Goal: Complete application form: Complete application form

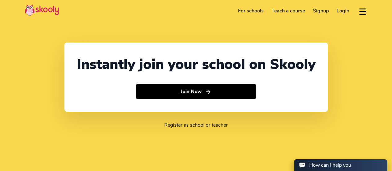
select select "65"
select select "[GEOGRAPHIC_DATA]"
select select "[GEOGRAPHIC_DATA]/[GEOGRAPHIC_DATA]"
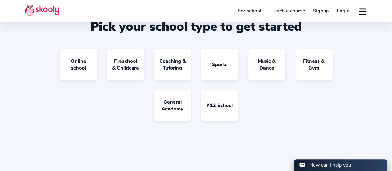
scroll to position [496, 0]
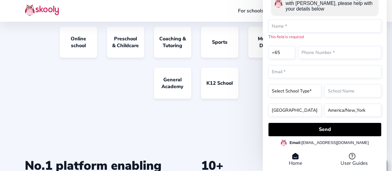
click at [83, 108] on div "Online school Preschool & Childcare Coaching & Tutoring Sports Music & Dance Fi…" at bounding box center [196, 68] width 342 height 82
click at [221, 99] on link "K12 School" at bounding box center [219, 83] width 37 height 31
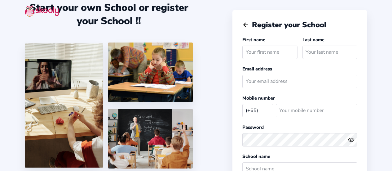
select select "SG"
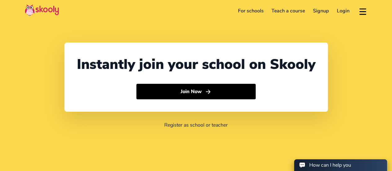
select select "65"
select select "[GEOGRAPHIC_DATA]"
select select "[GEOGRAPHIC_DATA]/[GEOGRAPHIC_DATA]"
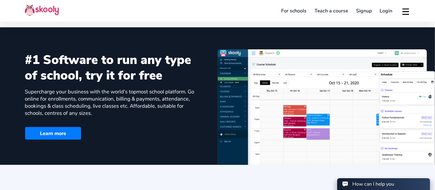
scroll to position [325, 0]
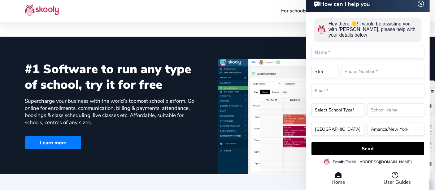
click at [392, 4] on header "How can I help you" at bounding box center [368, 3] width 124 height 17
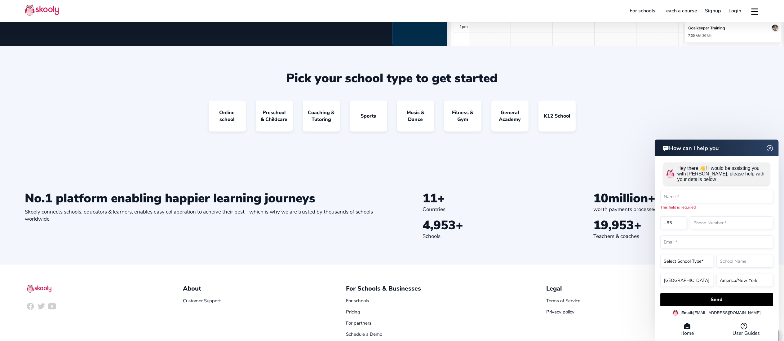
scroll to position [589, 0]
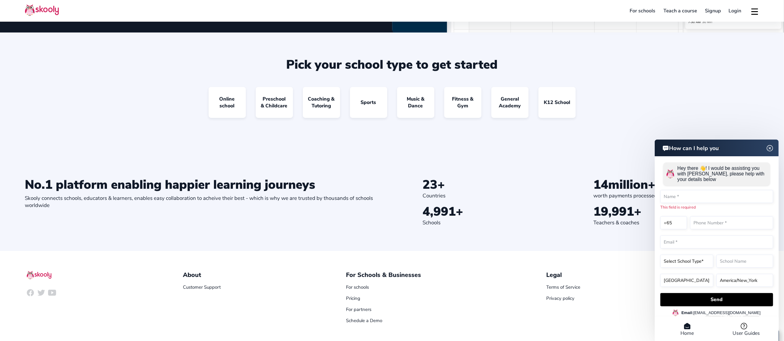
click at [392, 147] on img at bounding box center [770, 148] width 12 height 8
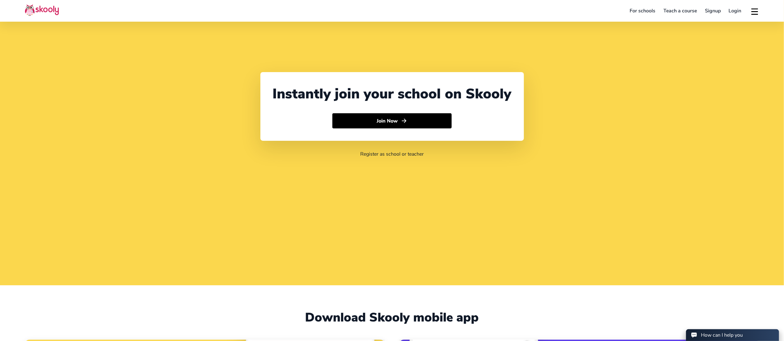
scroll to position [0, 0]
